Goal: Information Seeking & Learning: Learn about a topic

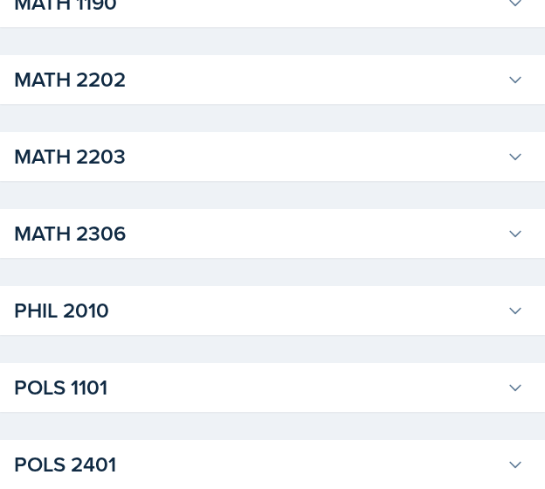
scroll to position [1846, 0]
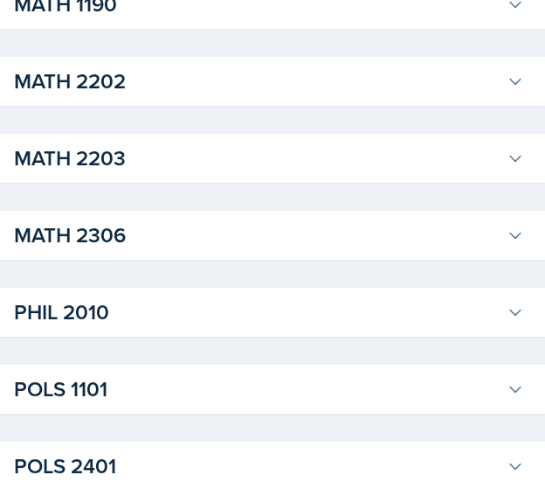
click at [248, 101] on div "MATH 2202 [PERSON_NAME] Professor: [PERSON_NAME] Export to Google Calendar Recu…" at bounding box center [272, 81] width 545 height 49
click at [251, 86] on h3 "MATH 2202" at bounding box center [257, 81] width 486 height 31
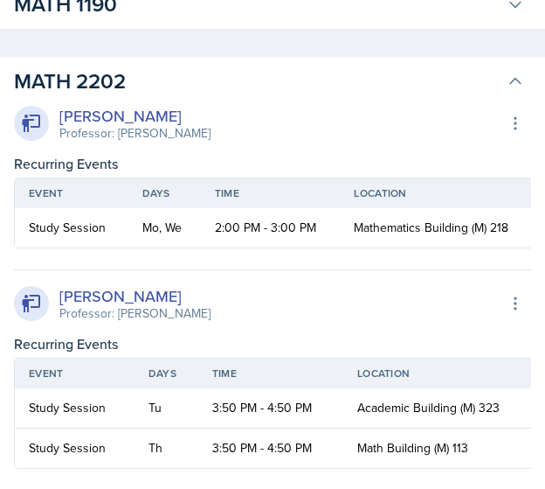
scroll to position [0, 7]
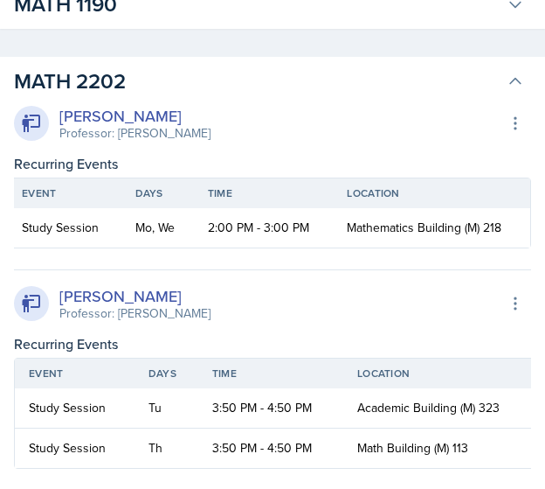
click at [435, 107] on div "[PERSON_NAME] Professor: [PERSON_NAME] Export to Google Calendar" at bounding box center [272, 123] width 517 height 38
click at [518, 77] on icon at bounding box center [515, 81] width 17 height 17
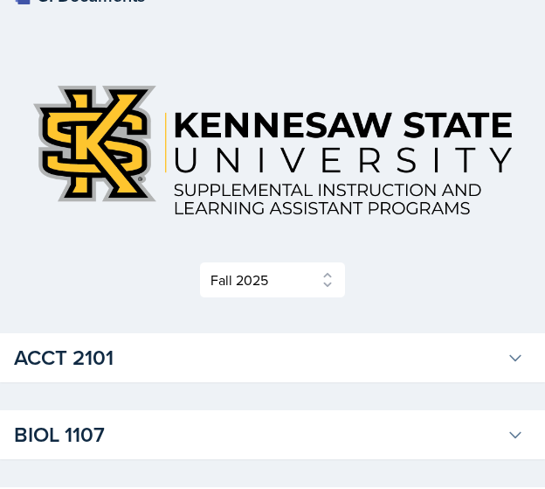
scroll to position [31, 0]
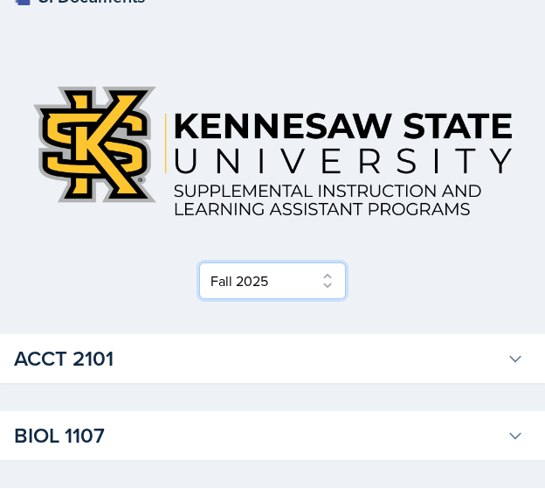
click at [329, 275] on select "Select Semester Fall 2025 Summer 2025 Spring 2025 Fall 2024 Summer 2024 Spring …" at bounding box center [272, 280] width 147 height 37
click at [205, 297] on select "Select Semester Fall 2025 Summer 2025 Spring 2025 Fall 2024 Summer 2024 Spring …" at bounding box center [272, 280] width 147 height 37
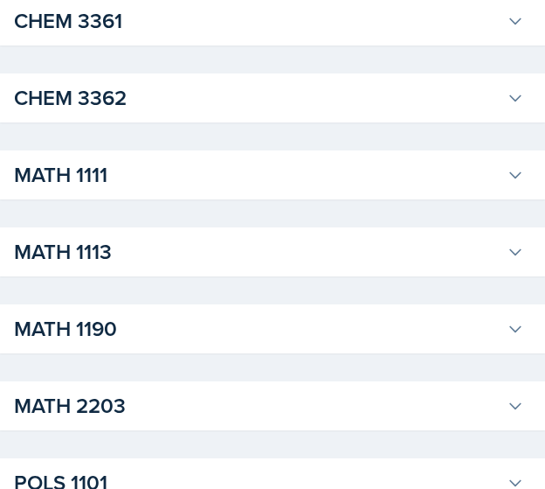
scroll to position [0, 0]
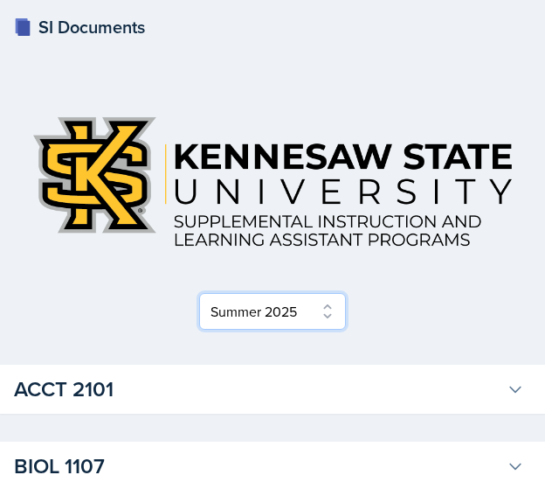
click at [281, 323] on select "Select Semester Fall 2025 Summer 2025 Spring 2025 Fall 2024 Summer 2024 Spring …" at bounding box center [272, 311] width 147 height 37
click at [205, 297] on select "Select Semester Fall 2025 Summer 2025 Spring 2025 Fall 2024 Summer 2024 Spring …" at bounding box center [272, 311] width 147 height 37
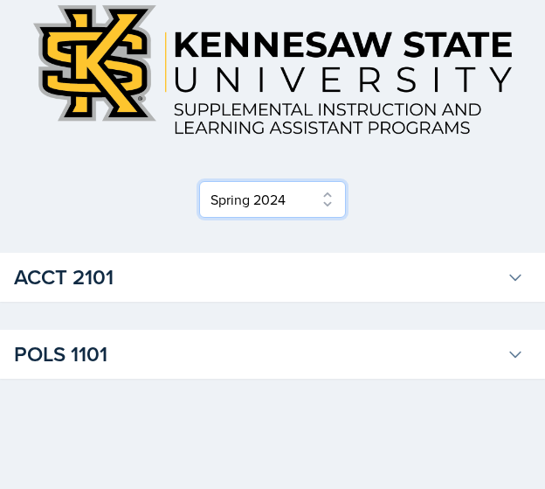
scroll to position [113, 0]
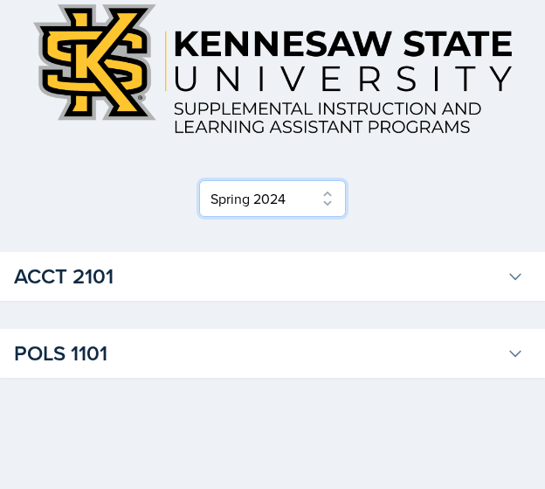
click at [297, 196] on select "Select Semester Fall 2025 Summer 2025 Spring 2025 Fall 2024 Summer 2024 Spring …" at bounding box center [272, 198] width 147 height 37
click at [205, 217] on select "Select Semester Fall 2025 Summer 2025 Spring 2025 Fall 2024 Summer 2024 Spring …" at bounding box center [272, 198] width 147 height 37
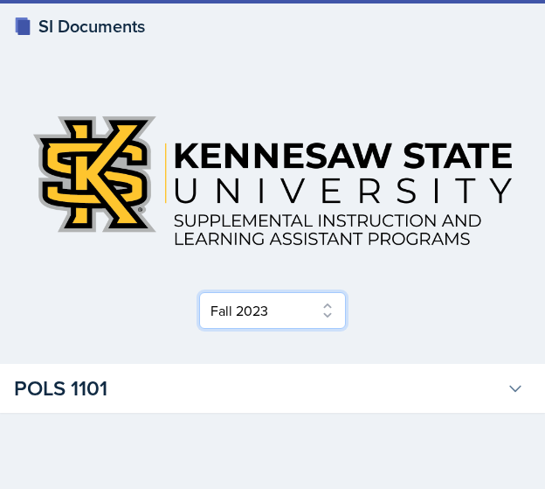
scroll to position [36, 0]
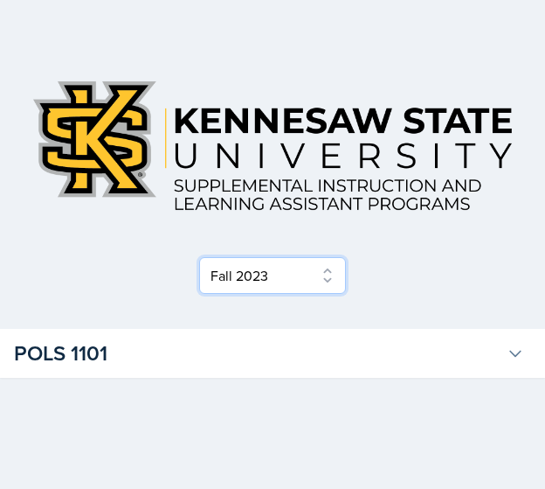
click at [274, 288] on select "Select Semester Fall 2025 Summer 2025 Spring 2025 Fall 2024 Summer 2024 Spring …" at bounding box center [272, 275] width 147 height 37
click at [205, 294] on select "Select Semester Fall 2025 Summer 2025 Spring 2025 Fall 2024 Summer 2024 Spring …" at bounding box center [272, 275] width 147 height 37
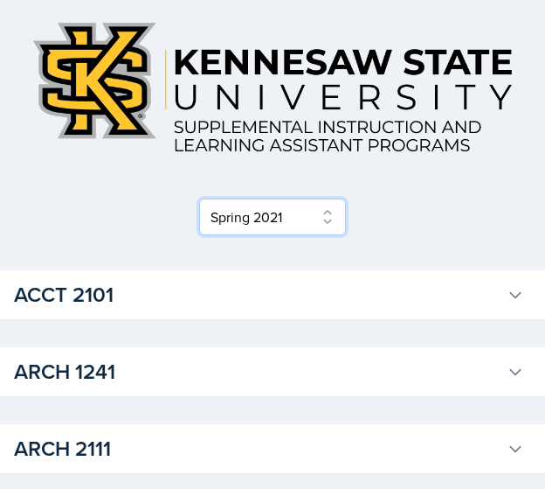
scroll to position [0, 0]
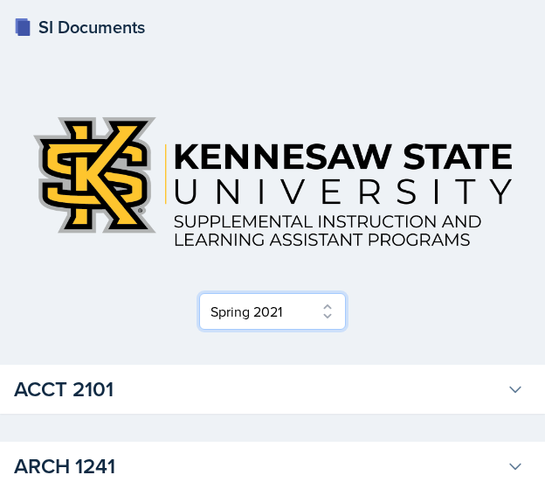
click at [299, 302] on select "Select Semester Fall 2025 Summer 2025 Spring 2025 Fall 2024 Summer 2024 Spring …" at bounding box center [272, 311] width 147 height 37
select select "2bed604d-1099-4043-b1bc-2365e8740244"
click at [205, 297] on select "Select Semester Fall 2025 Summer 2025 Spring 2025 Fall 2024 Summer 2024 Spring …" at bounding box center [272, 311] width 147 height 37
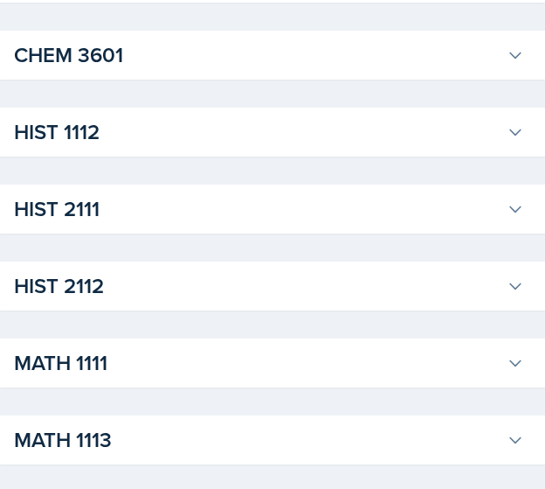
scroll to position [1115, 0]
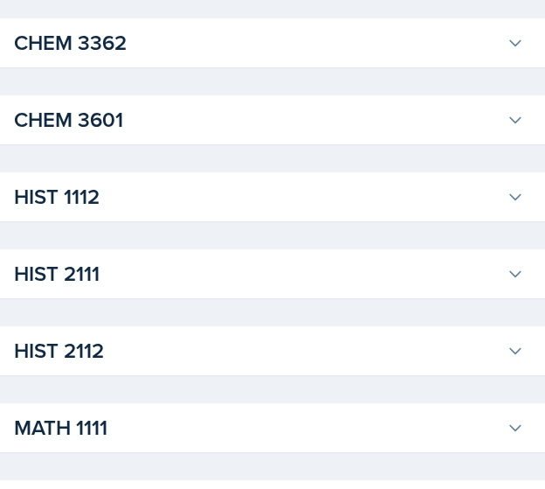
click at [442, 191] on h3 "HIST 1112" at bounding box center [257, 196] width 486 height 31
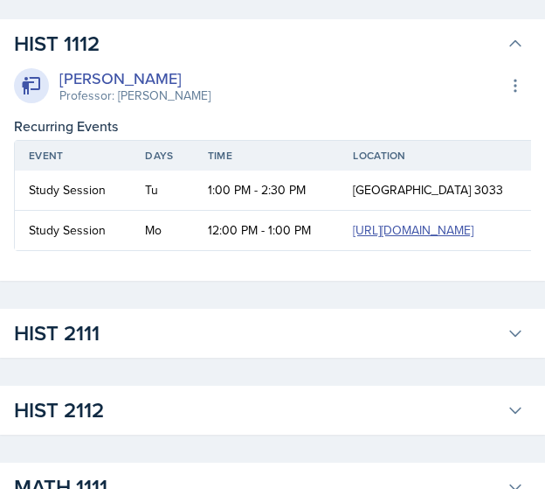
scroll to position [1264, 0]
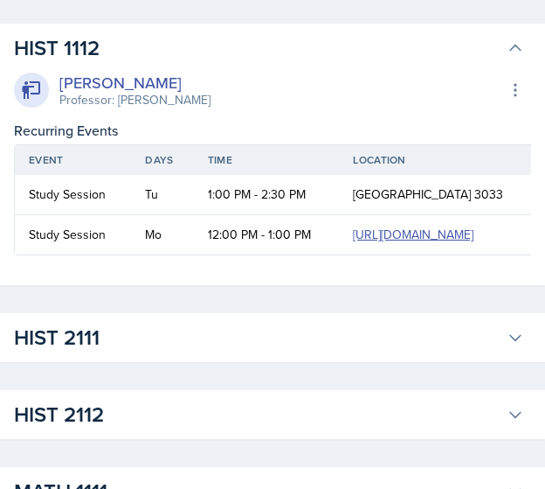
click at [414, 46] on h3 "HIST 1112" at bounding box center [257, 47] width 486 height 31
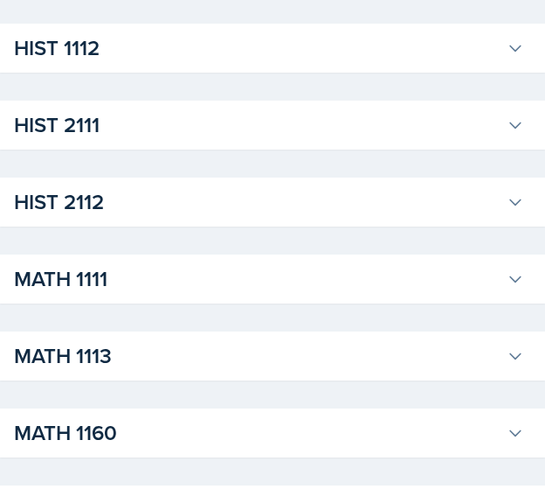
click at [366, 127] on h3 "HIST 2111" at bounding box center [257, 124] width 486 height 31
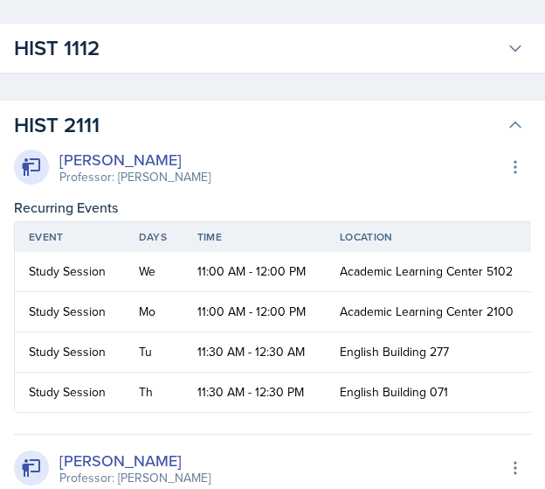
click at [401, 132] on h3 "HIST 2111" at bounding box center [257, 124] width 486 height 31
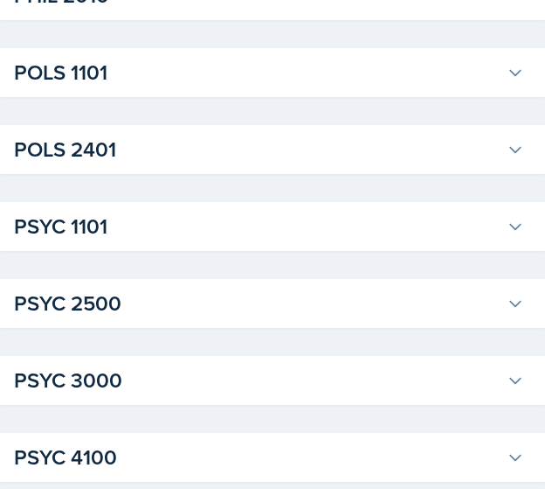
scroll to position [2190, 0]
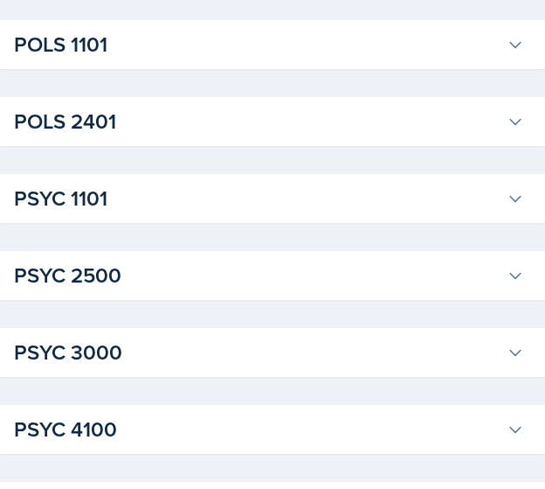
click at [416, 211] on h3 "PSYC 1101" at bounding box center [257, 198] width 486 height 31
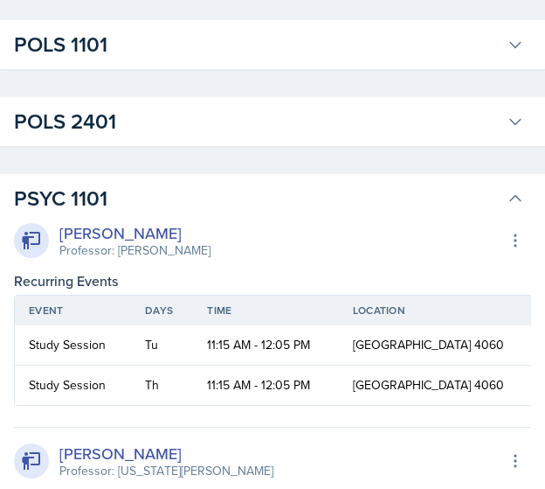
click at [419, 204] on h3 "PSYC 1101" at bounding box center [257, 198] width 486 height 31
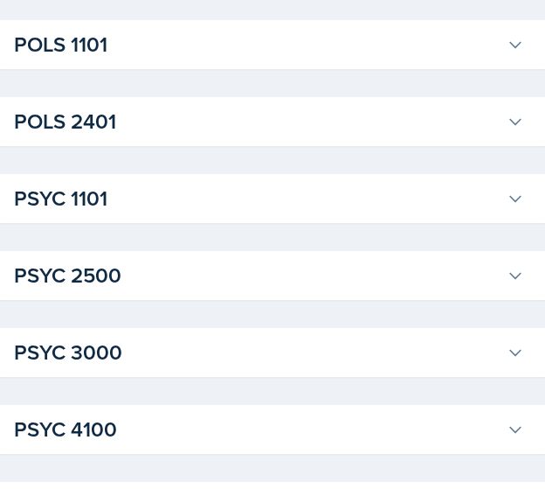
scroll to position [2343, 0]
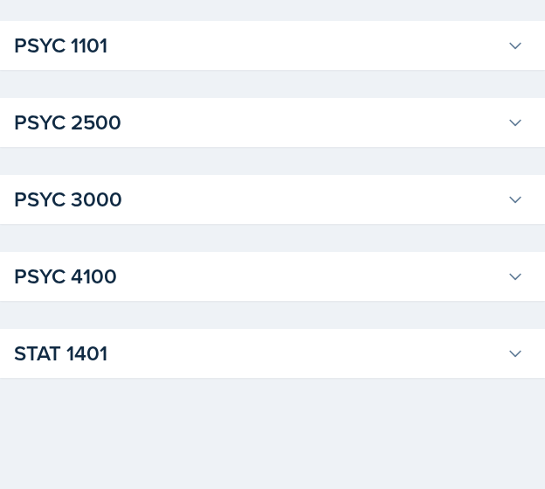
click at [449, 346] on h3 "STAT 1401" at bounding box center [257, 352] width 486 height 31
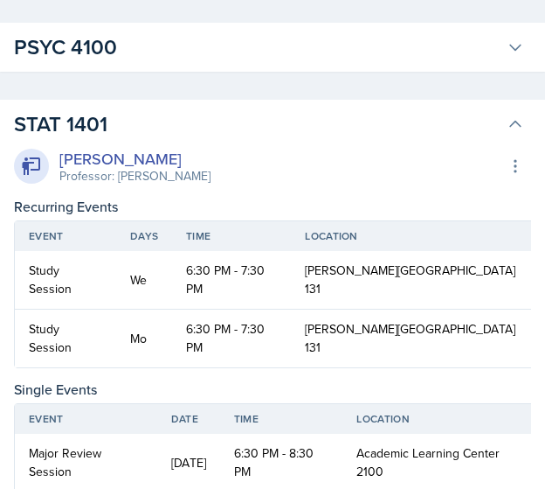
scroll to position [2573, 0]
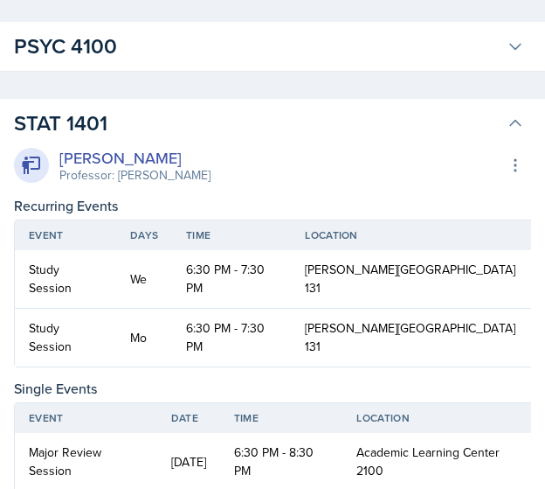
click at [410, 112] on h3 "STAT 1401" at bounding box center [257, 123] width 486 height 31
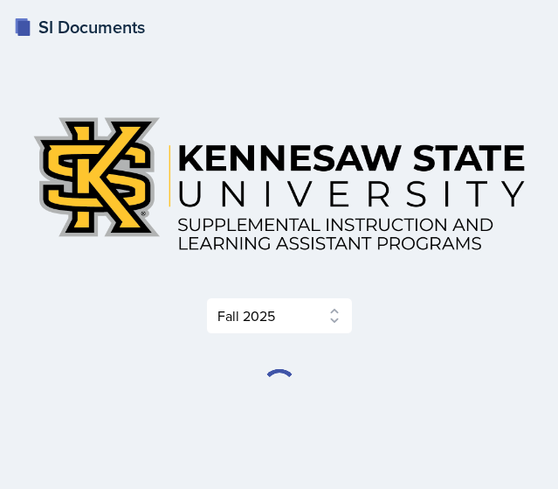
select select "2bed604d-1099-4043-b1bc-2365e8740244"
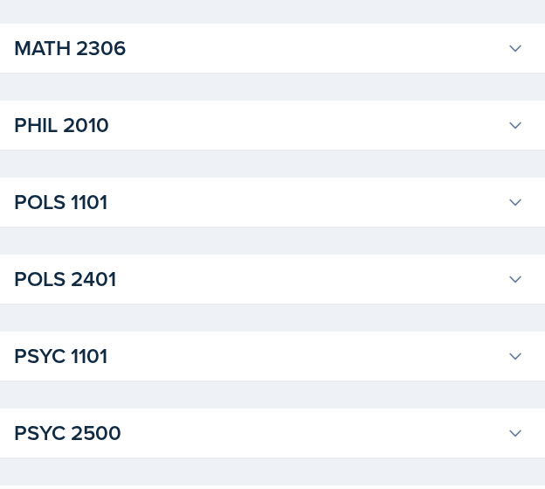
scroll to position [2034, 0]
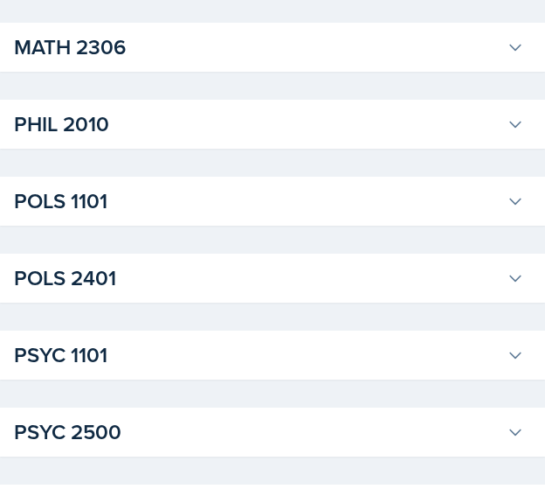
click at [243, 120] on h3 "PHIL 2010" at bounding box center [257, 123] width 486 height 31
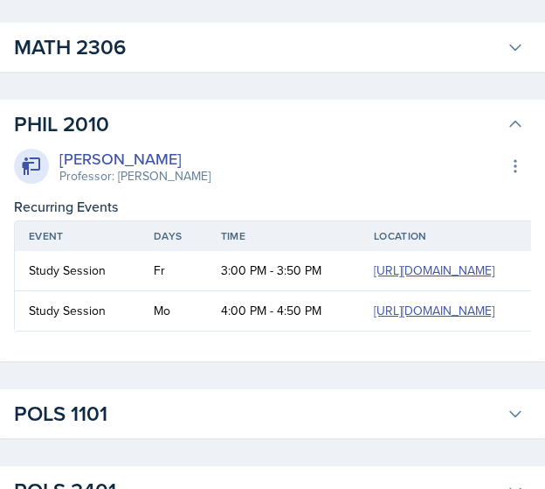
click at [243, 120] on h3 "PHIL 2010" at bounding box center [257, 123] width 486 height 31
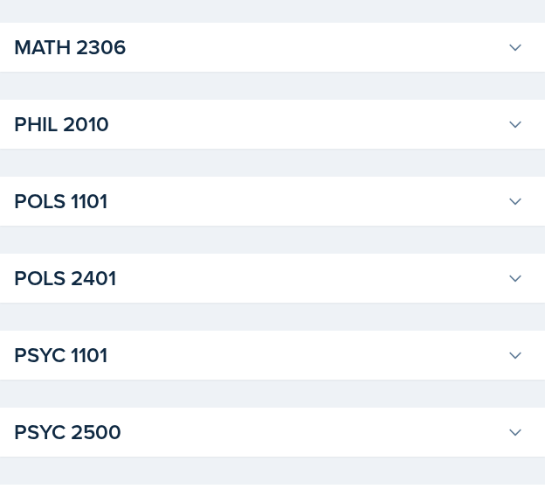
click at [243, 120] on h3 "PHIL 2010" at bounding box center [257, 123] width 486 height 31
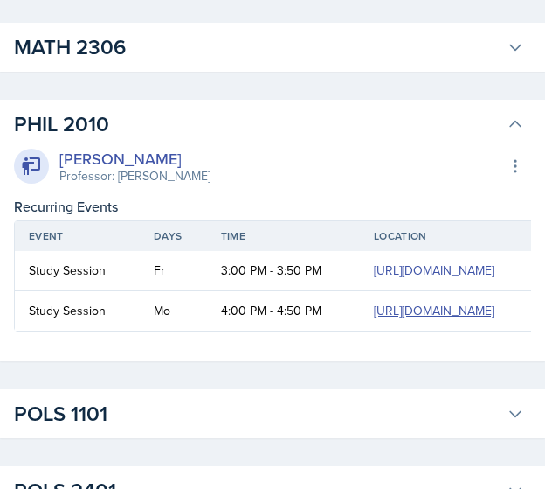
click at [243, 120] on h3 "PHIL 2010" at bounding box center [257, 123] width 486 height 31
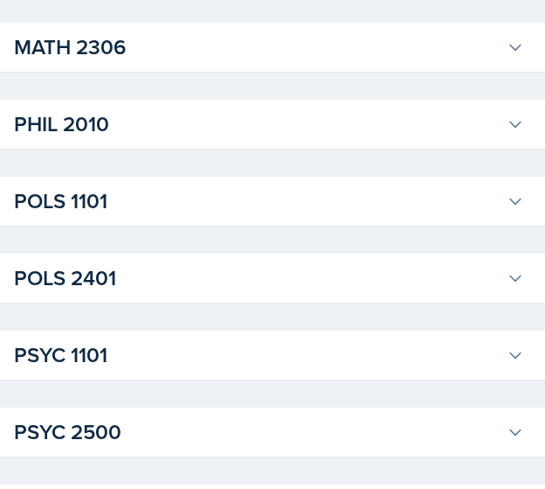
click at [243, 120] on h3 "PHIL 2010" at bounding box center [257, 123] width 486 height 31
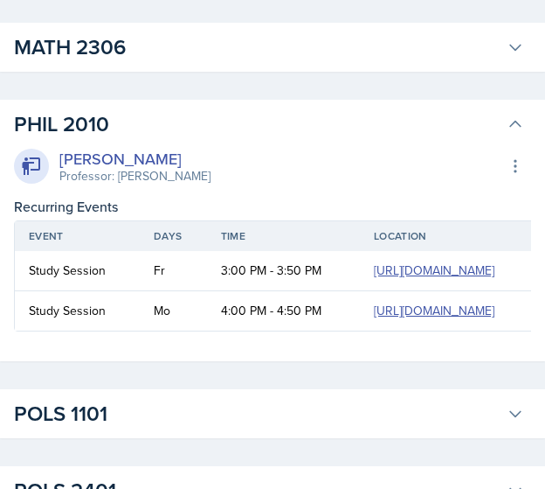
click at [246, 116] on h3 "PHIL 2010" at bounding box center [257, 123] width 486 height 31
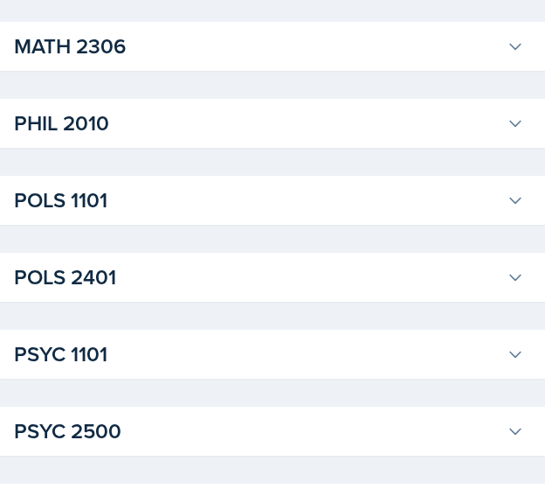
scroll to position [1994, 0]
